Goal: Task Accomplishment & Management: Use online tool/utility

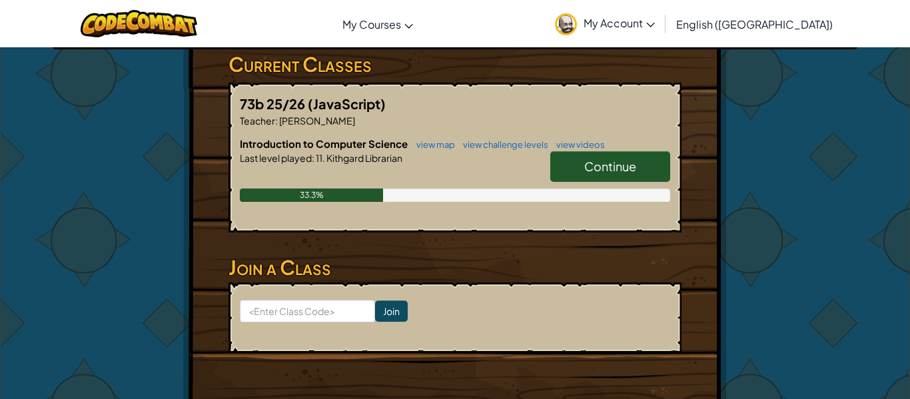
scroll to position [231, 0]
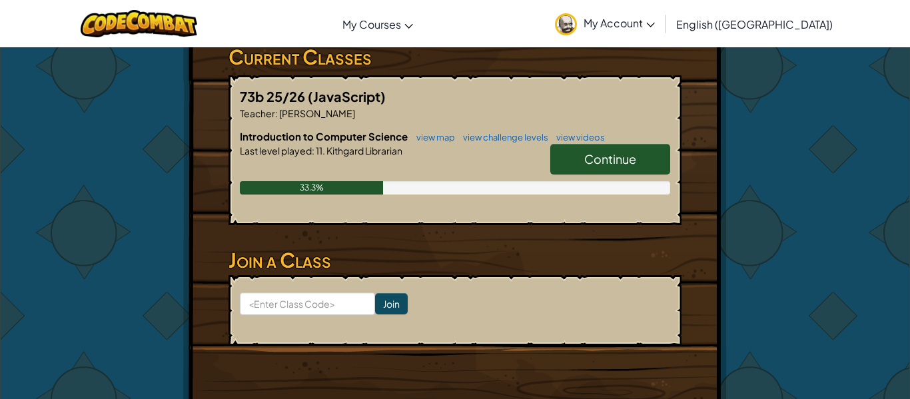
click at [577, 154] on link "Continue" at bounding box center [610, 159] width 120 height 31
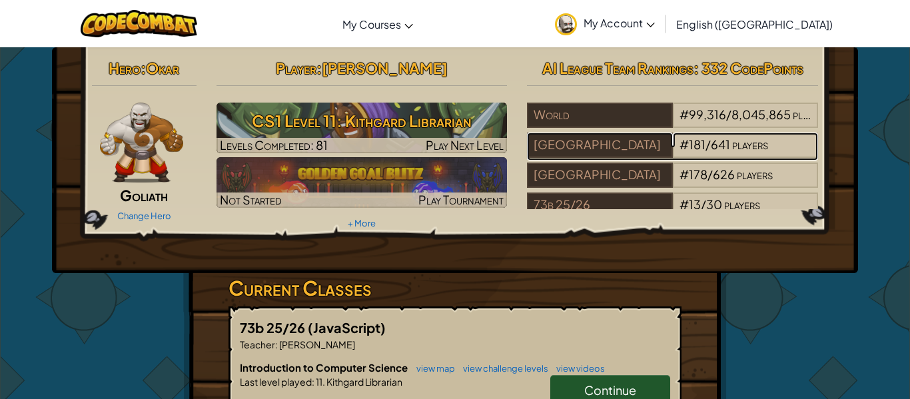
click at [577, 154] on div "[GEOGRAPHIC_DATA]" at bounding box center [599, 144] width 145 height 25
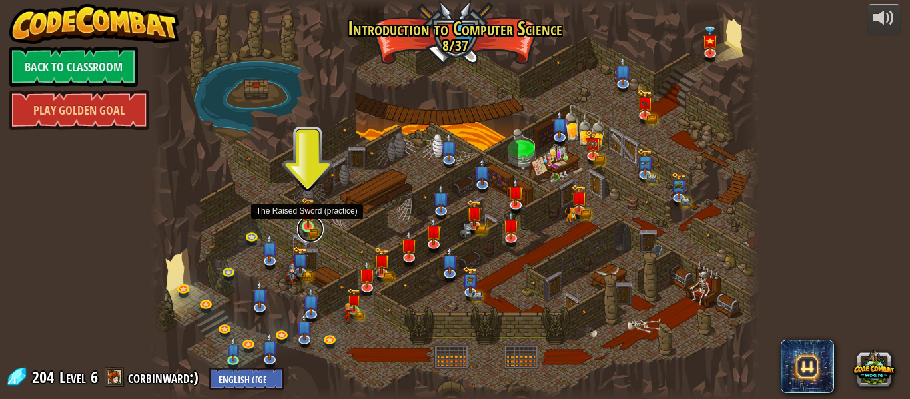
click at [300, 228] on link at bounding box center [310, 229] width 27 height 27
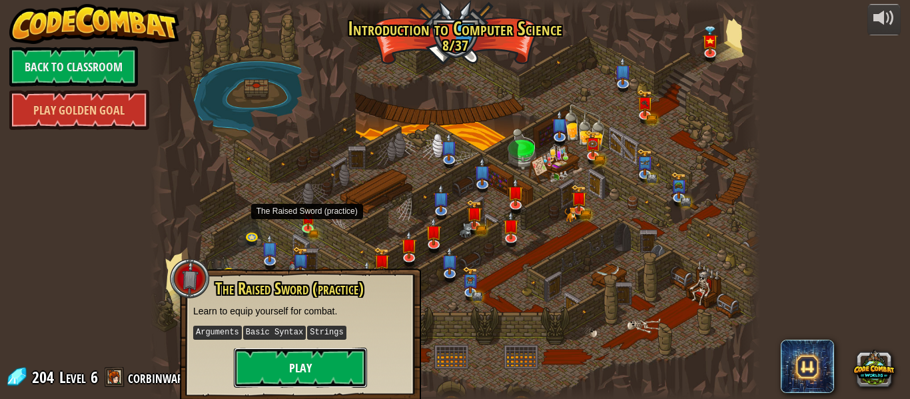
click at [324, 361] on button "Play" at bounding box center [300, 368] width 133 height 40
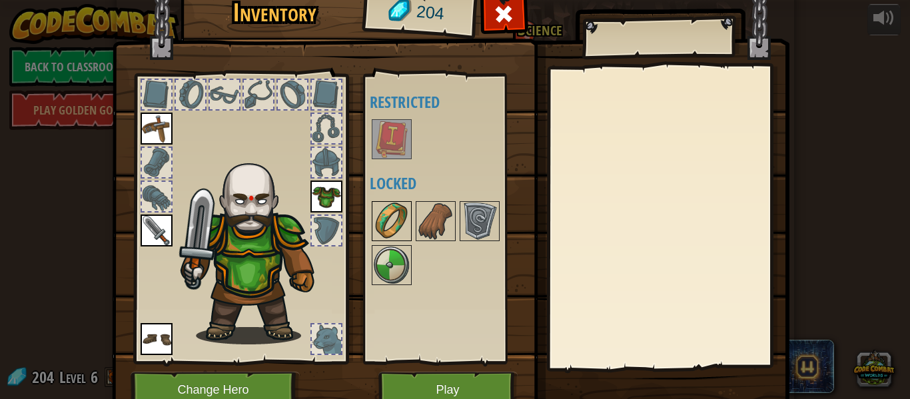
click at [405, 213] on img at bounding box center [391, 220] width 37 height 37
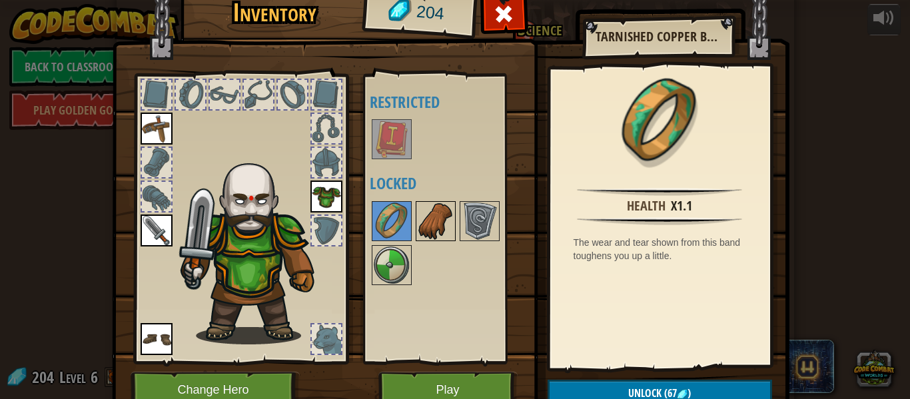
click at [430, 211] on img at bounding box center [435, 220] width 37 height 37
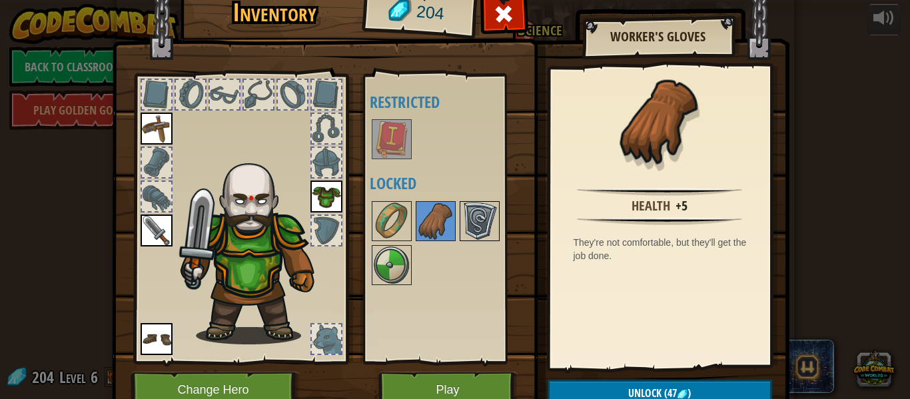
click at [469, 219] on img at bounding box center [479, 220] width 37 height 37
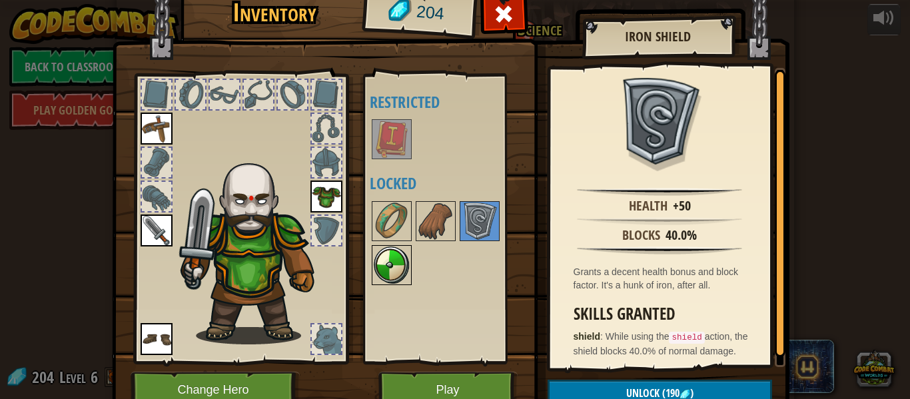
click at [381, 264] on img at bounding box center [391, 264] width 37 height 37
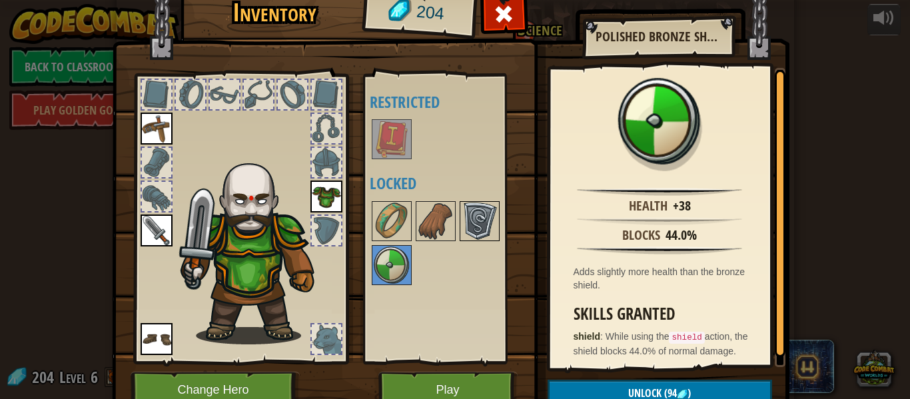
click at [461, 229] on img at bounding box center [479, 220] width 37 height 37
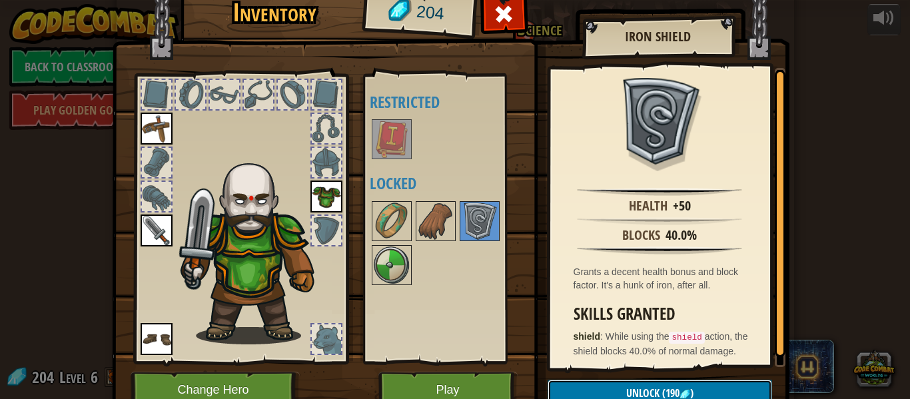
click at [568, 386] on button "Unlock (190 )" at bounding box center [659, 393] width 224 height 27
click at [568, 384] on button "Confirm" at bounding box center [659, 393] width 224 height 27
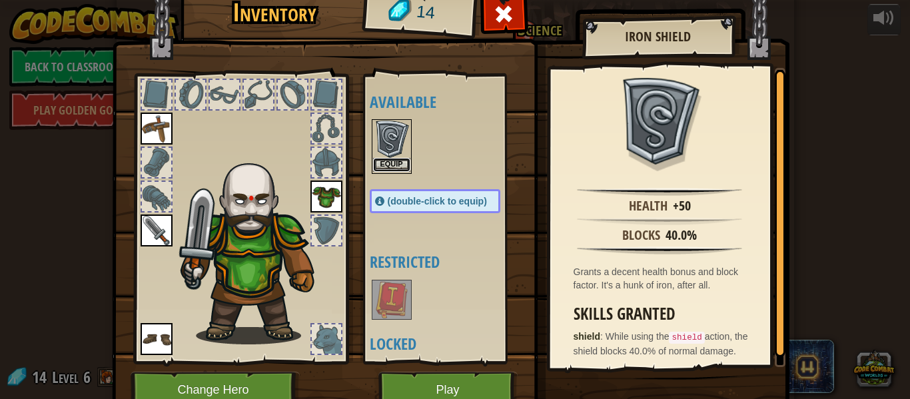
click at [405, 166] on button "Equip" at bounding box center [391, 165] width 37 height 14
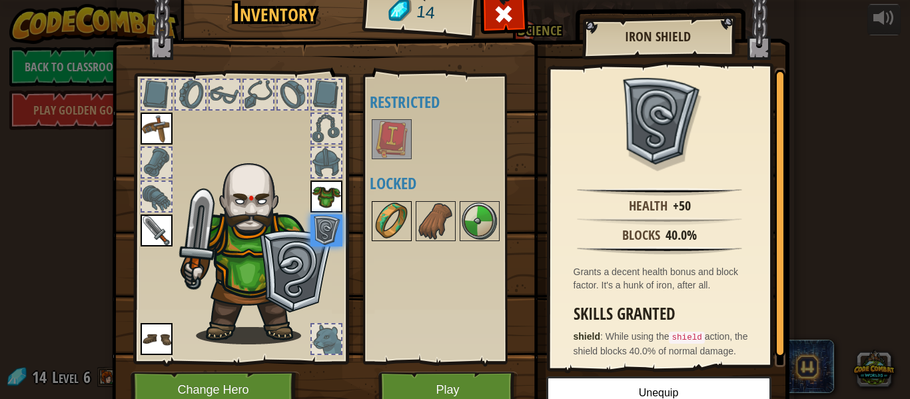
click at [404, 221] on img at bounding box center [391, 220] width 37 height 37
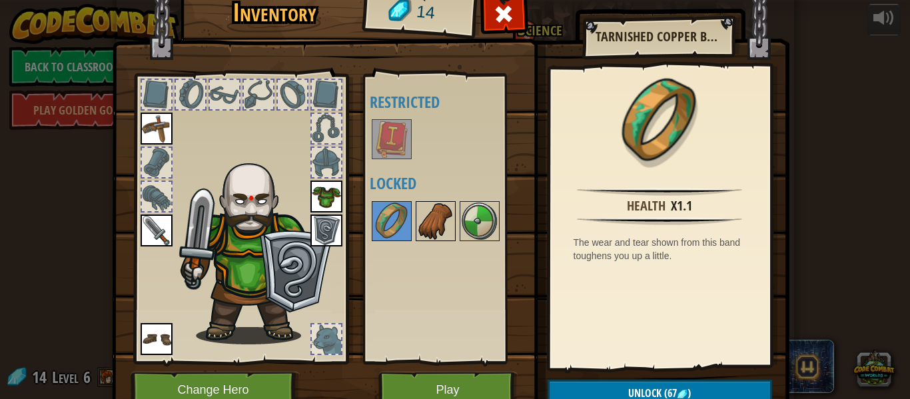
click at [423, 229] on img at bounding box center [435, 220] width 37 height 37
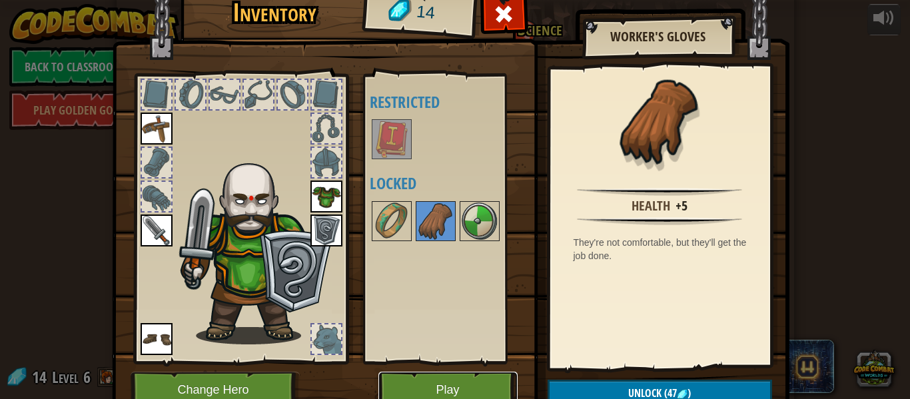
click at [419, 380] on button "Play" at bounding box center [447, 390] width 139 height 37
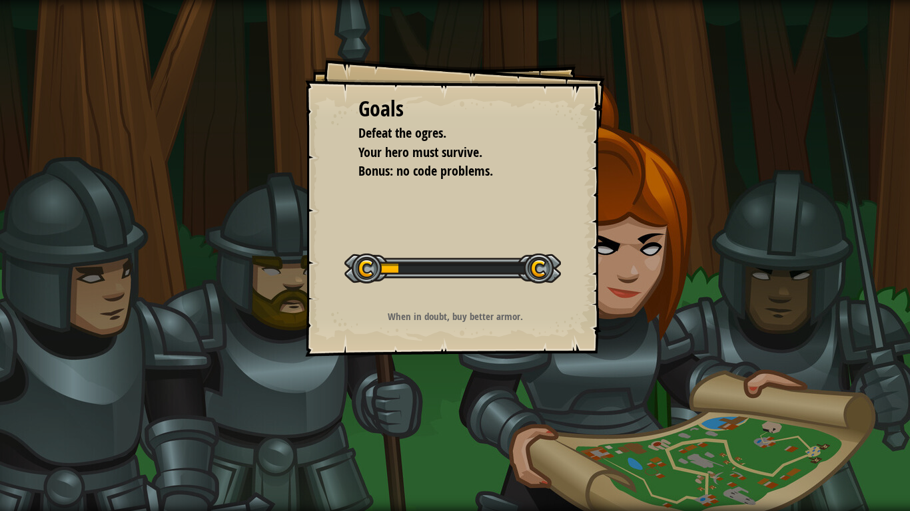
click at [637, 0] on html "Goals Defeat the ogres. Your hero must survive. Bonus: no code problems. Start …" at bounding box center [455, 0] width 910 height 0
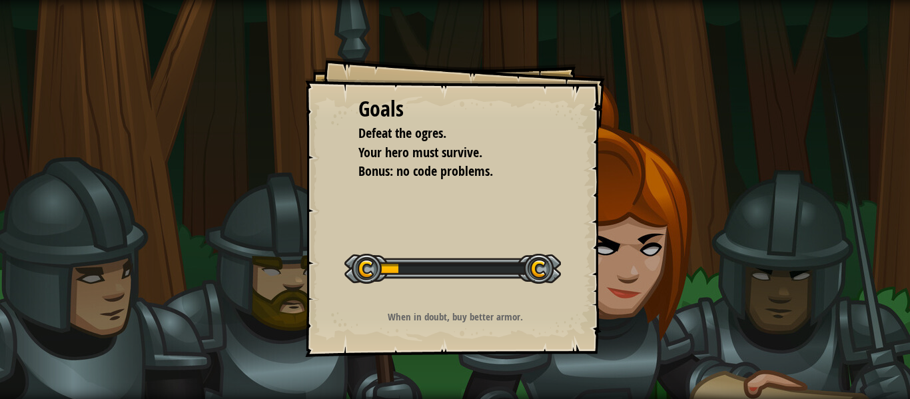
click at [705, 13] on div "Goals Defeat the ogres. Your hero must survive. Bonus: no code problems. Start …" at bounding box center [455, 199] width 910 height 399
